Goal: Book appointment/travel/reservation

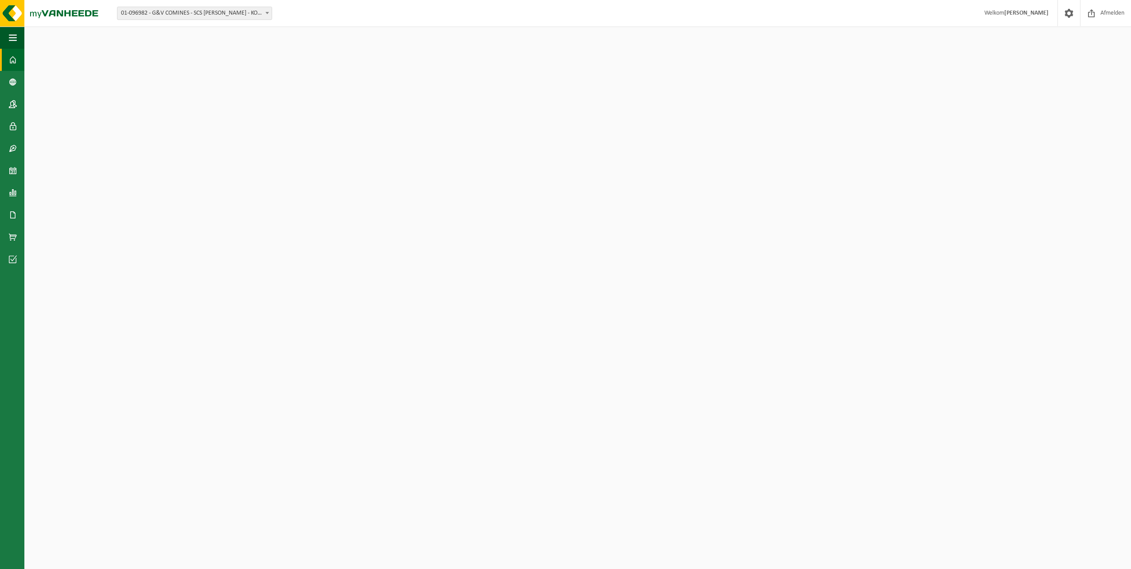
click at [245, 15] on span "01-096982 - G&V COMINES - SCS [PERSON_NAME] - KOMEN" at bounding box center [194, 13] width 154 height 12
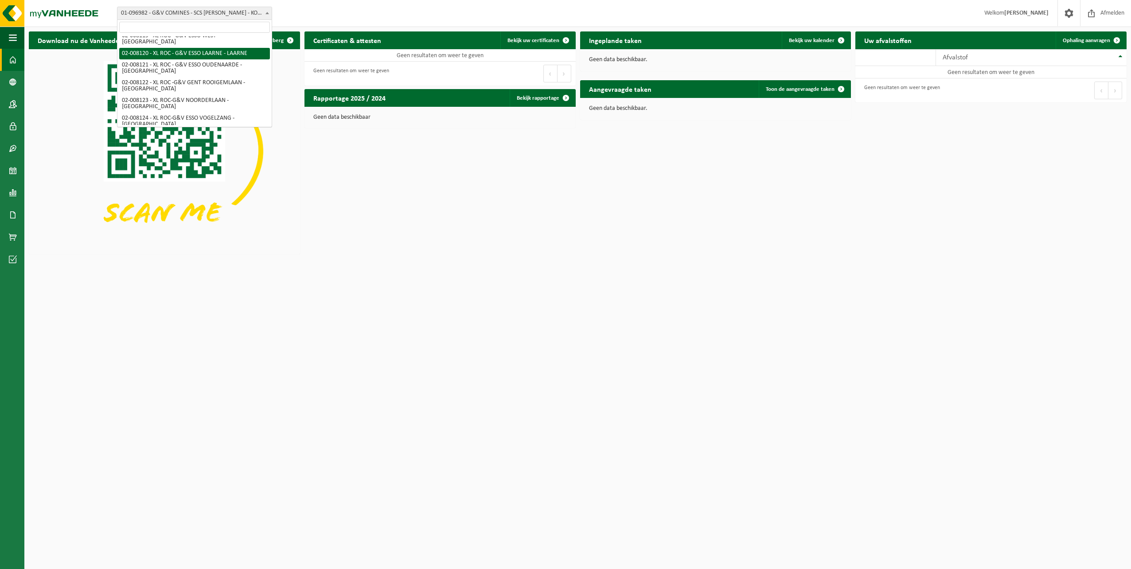
scroll to position [81, 0]
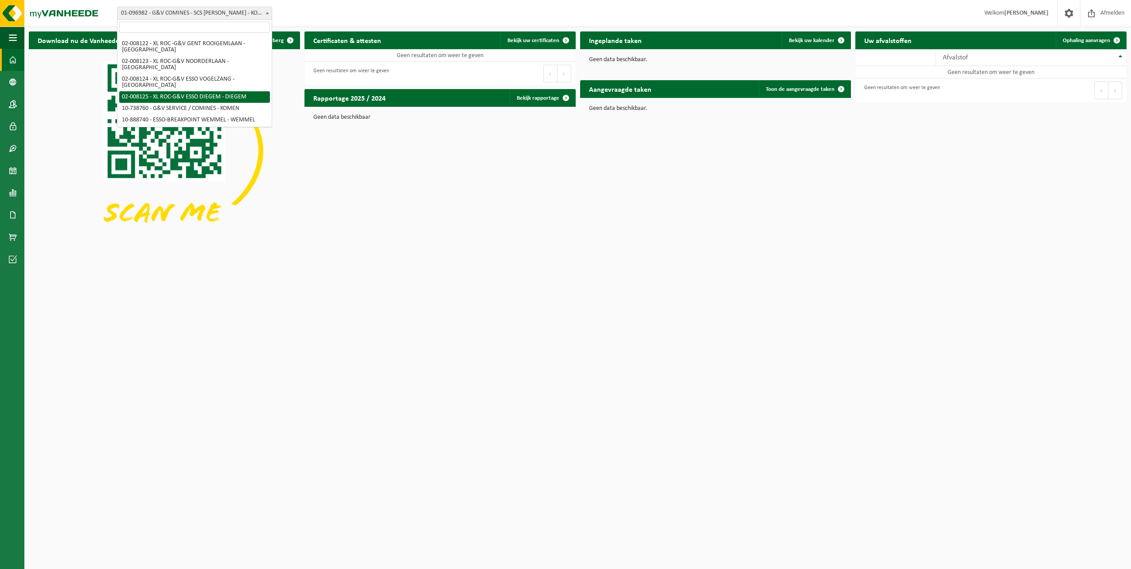
select select "1094"
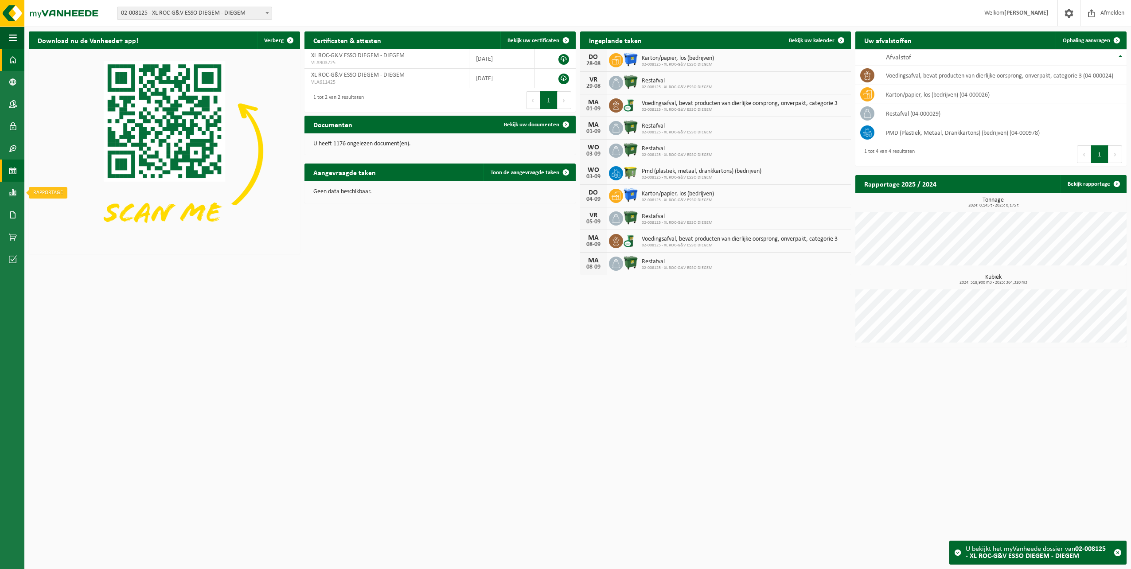
click at [13, 171] on span at bounding box center [13, 171] width 8 height 22
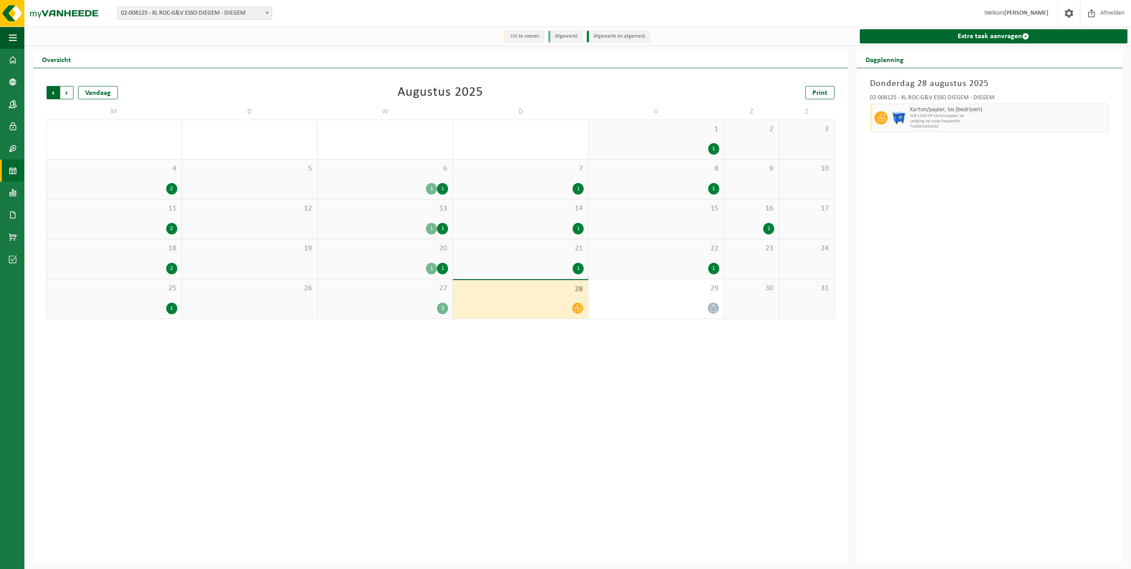
click at [72, 91] on span "Volgende" at bounding box center [66, 92] width 13 height 13
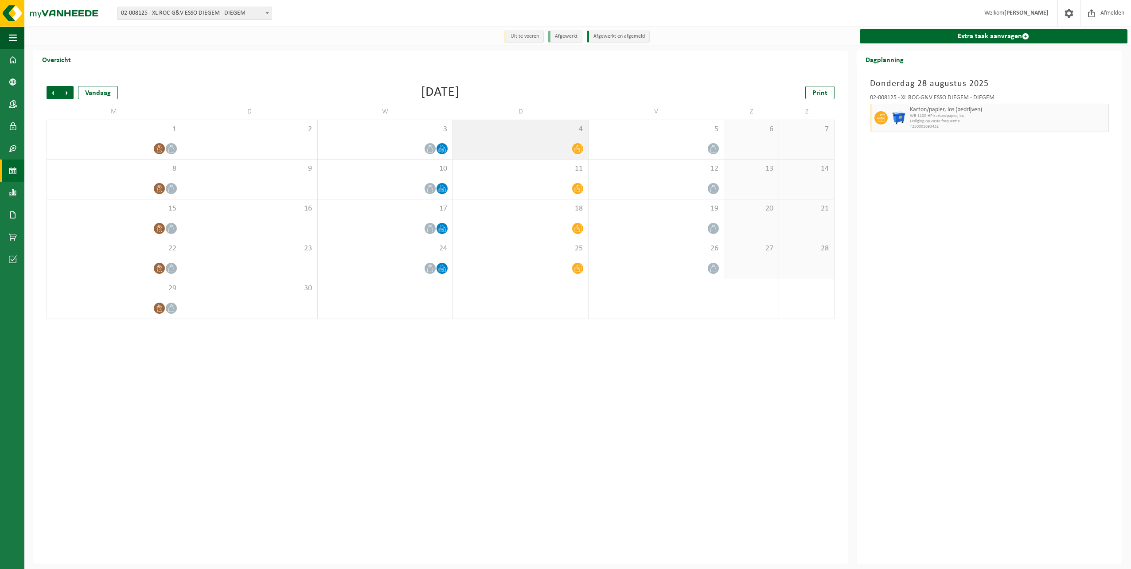
click at [557, 153] on div at bounding box center [520, 149] width 126 height 12
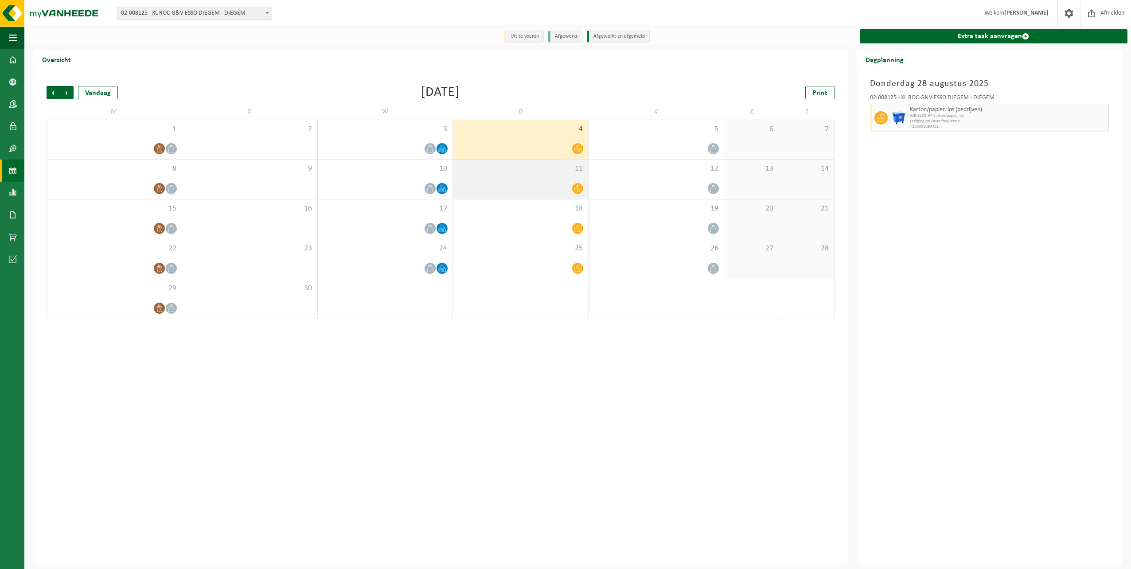
click at [542, 173] on span "11" at bounding box center [520, 169] width 126 height 10
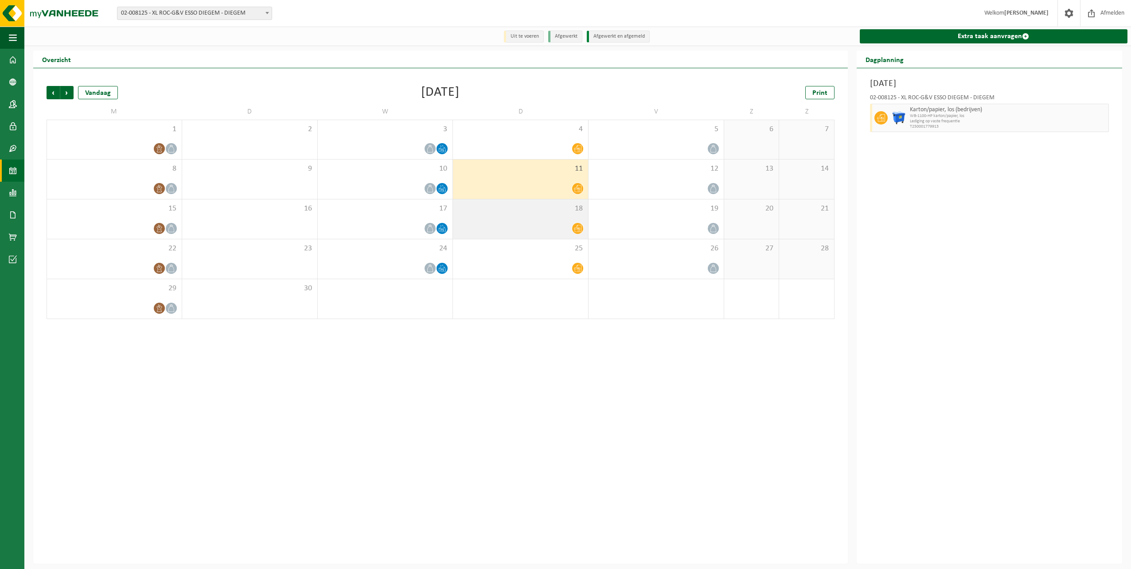
drag, startPoint x: 532, startPoint y: 195, endPoint x: 529, endPoint y: 208, distance: 13.3
click at [532, 196] on div "11" at bounding box center [520, 179] width 135 height 39
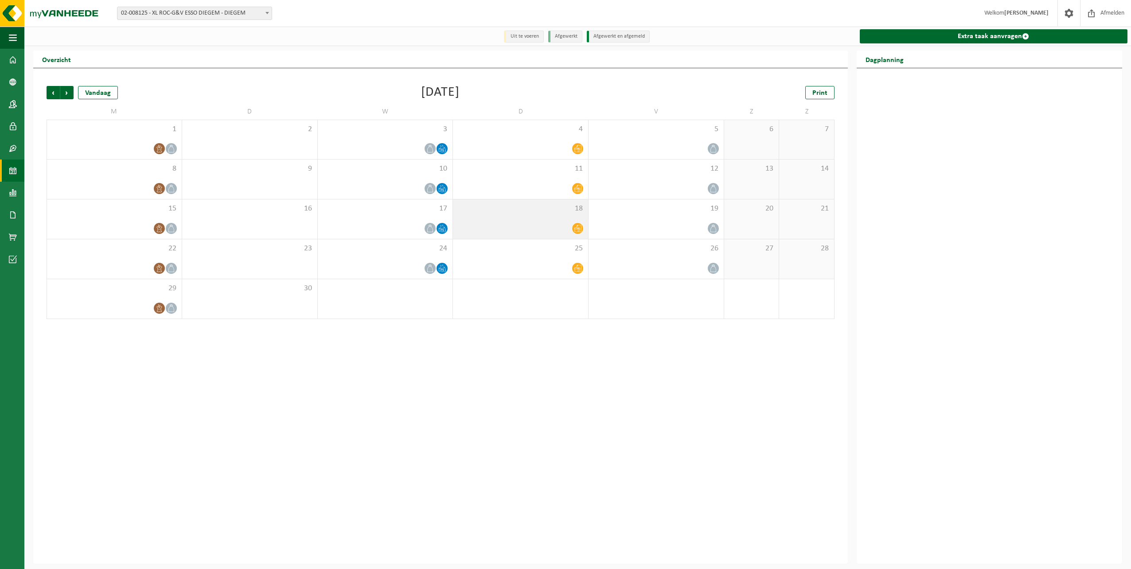
click at [528, 223] on div at bounding box center [520, 228] width 126 height 12
click at [528, 237] on div "18" at bounding box center [520, 218] width 135 height 39
click at [145, 232] on div at bounding box center [114, 228] width 126 height 12
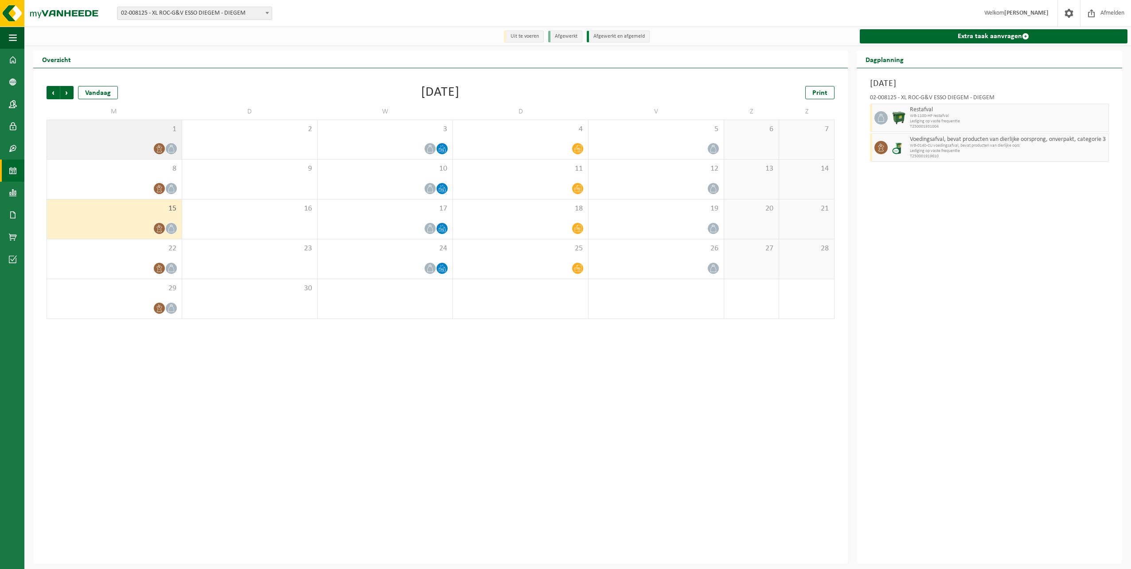
click at [137, 143] on div at bounding box center [114, 149] width 126 height 12
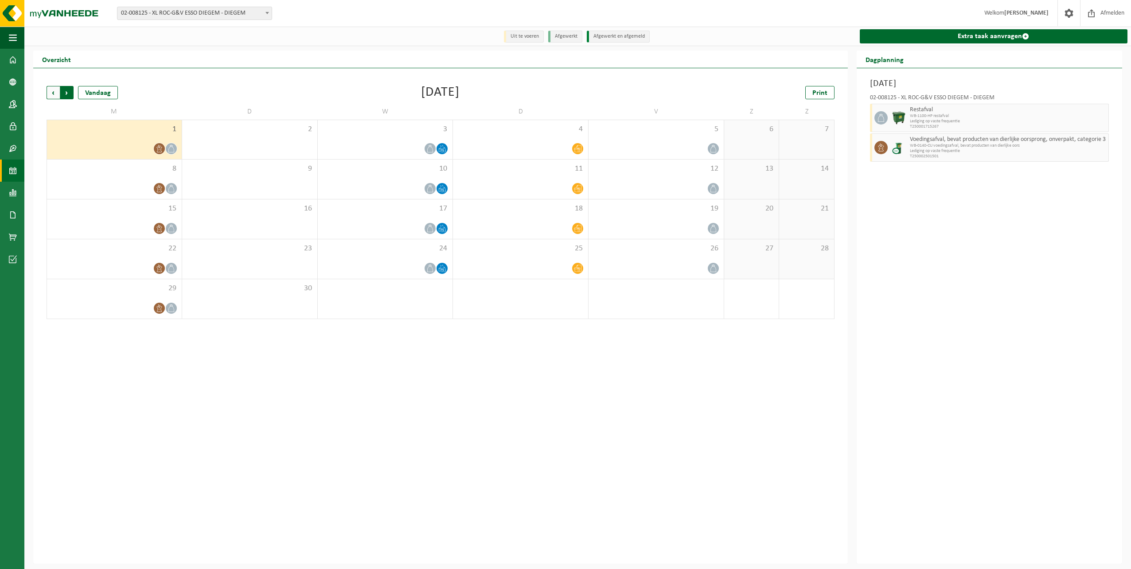
click at [55, 95] on span "Vorige" at bounding box center [53, 92] width 13 height 13
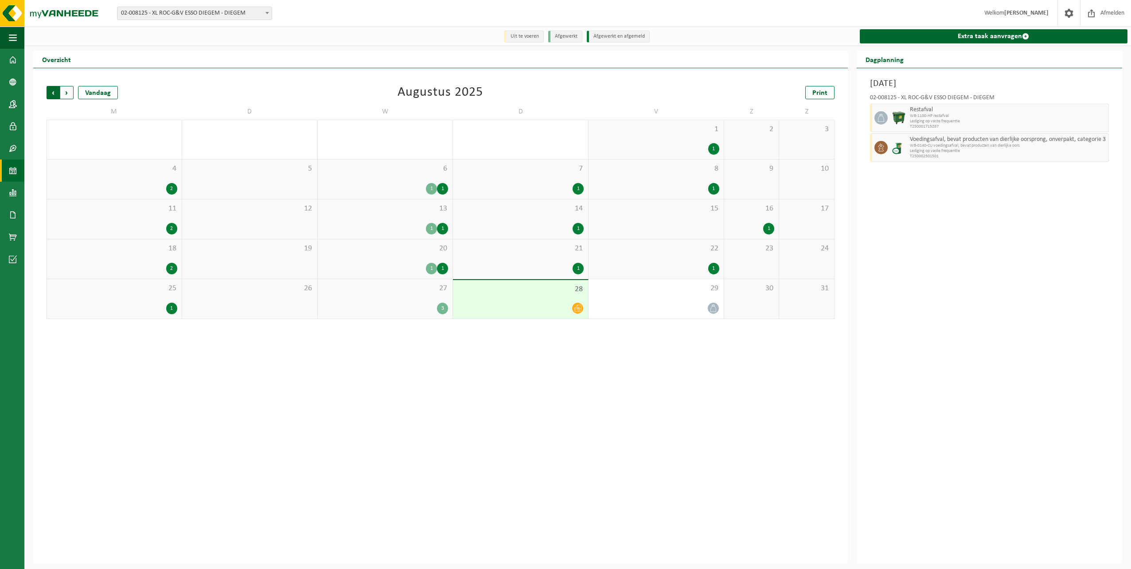
click at [72, 96] on span "Volgende" at bounding box center [66, 92] width 13 height 13
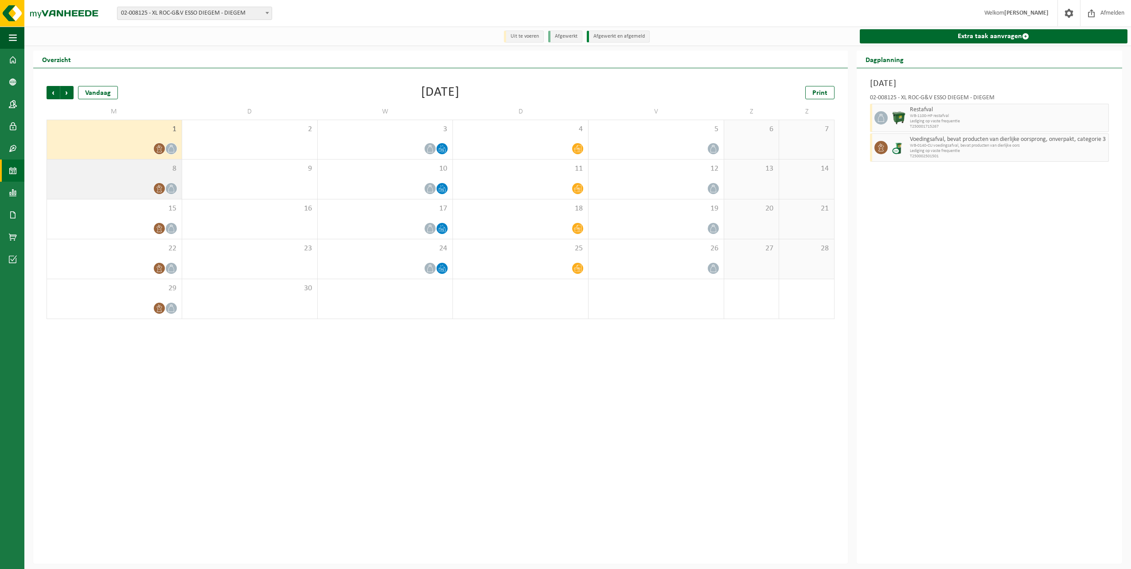
click at [117, 173] on span "8" at bounding box center [114, 169] width 126 height 10
